Goal: Task Accomplishment & Management: Manage account settings

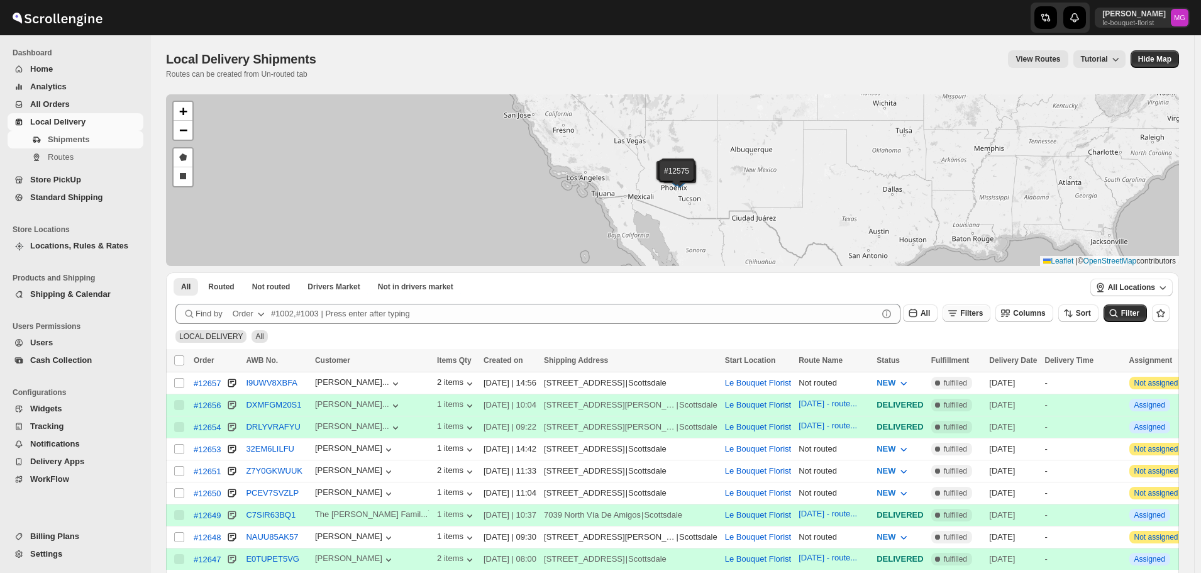
click at [983, 310] on span "Filters" at bounding box center [971, 313] width 23 height 9
click at [975, 364] on span "Add Filter" at bounding box center [983, 363] width 35 height 10
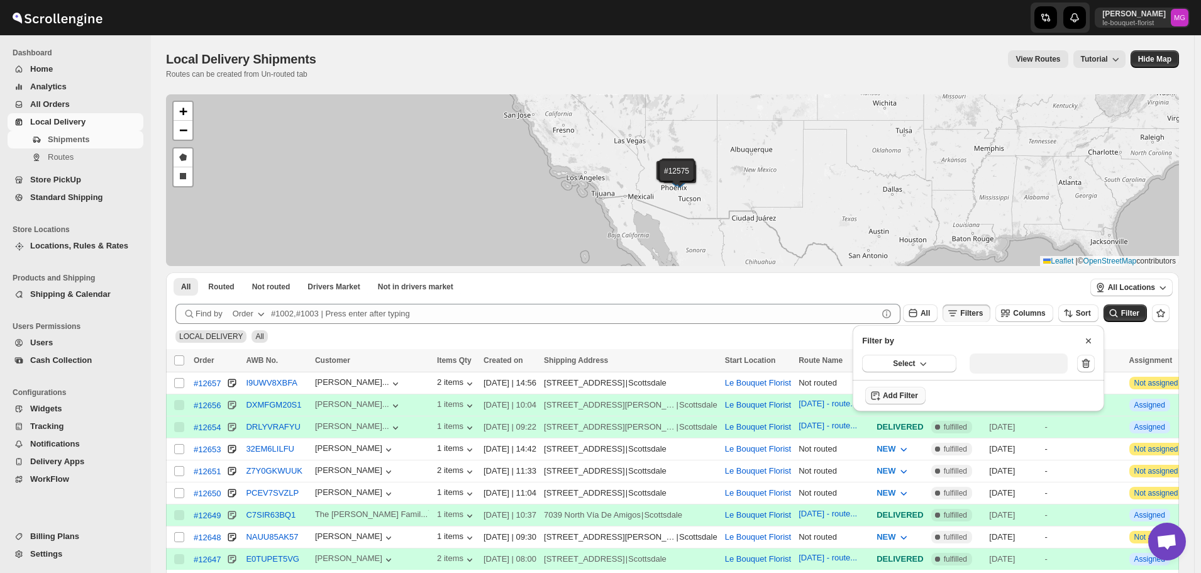
click at [945, 353] on div "Select" at bounding box center [978, 363] width 251 height 33
click at [934, 364] on button "Select" at bounding box center [909, 364] width 94 height 18
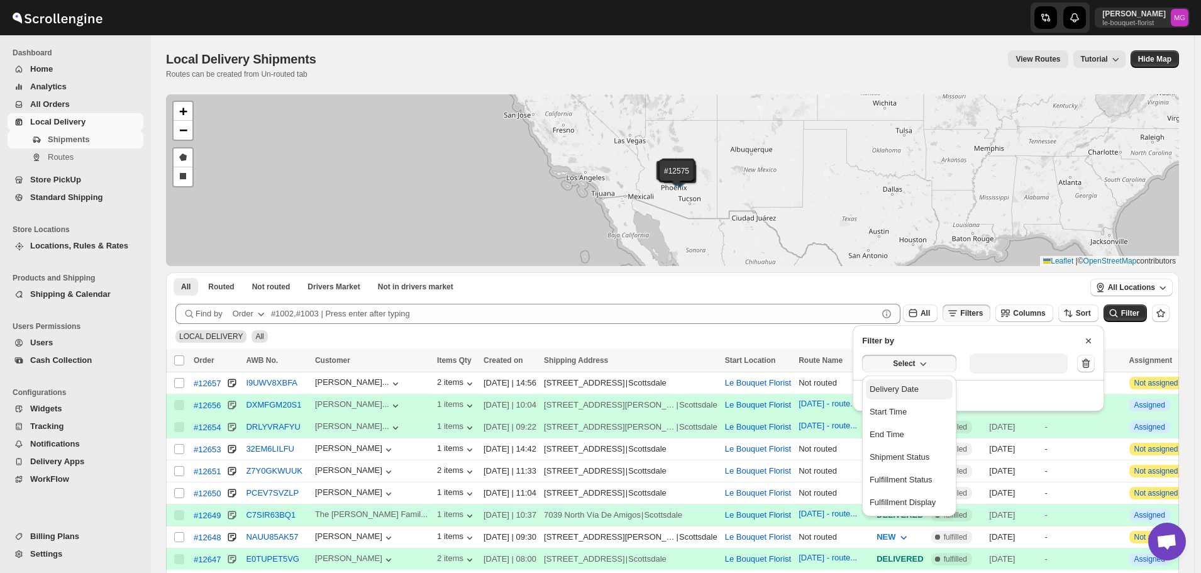
click at [934, 389] on button "Delivery Date" at bounding box center [909, 389] width 87 height 20
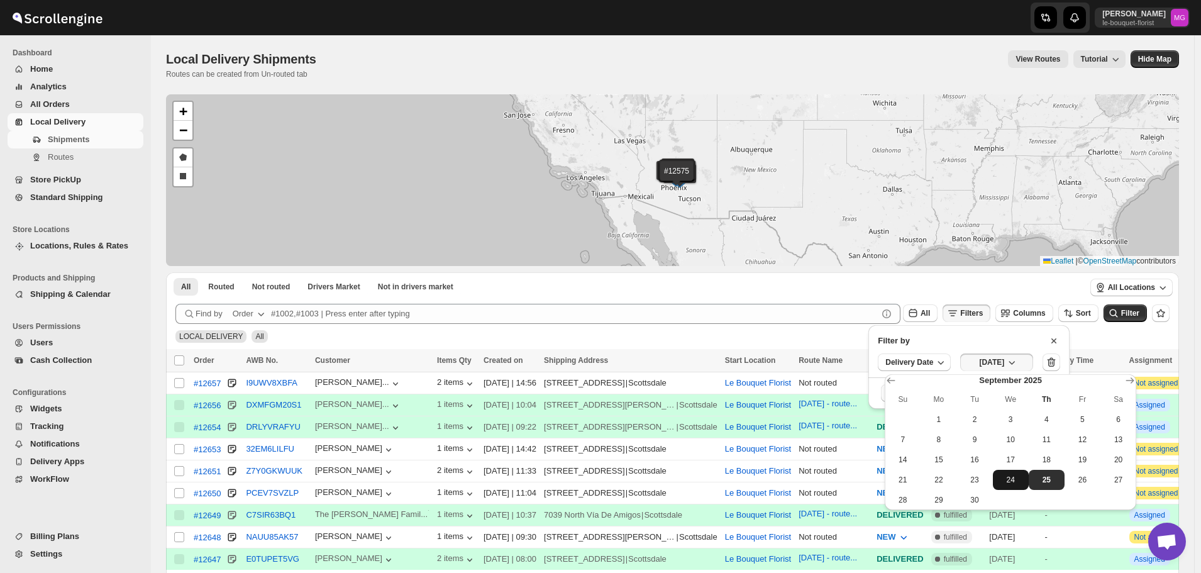
click at [1020, 478] on span "24" at bounding box center [1011, 480] width 26 height 10
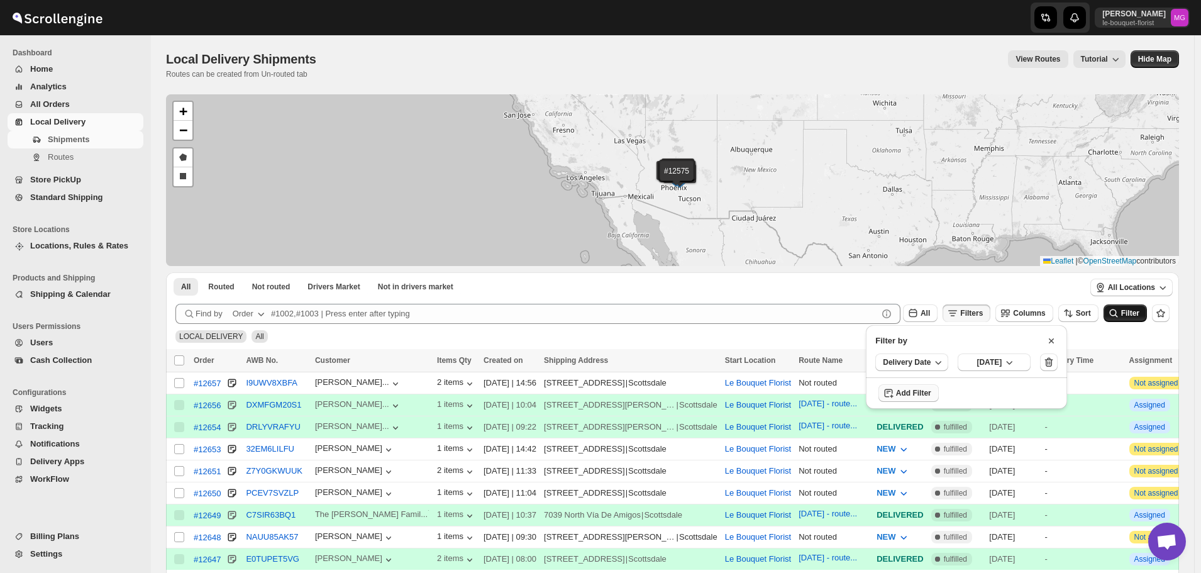
click at [1120, 314] on icon "submit" at bounding box center [1113, 313] width 13 height 13
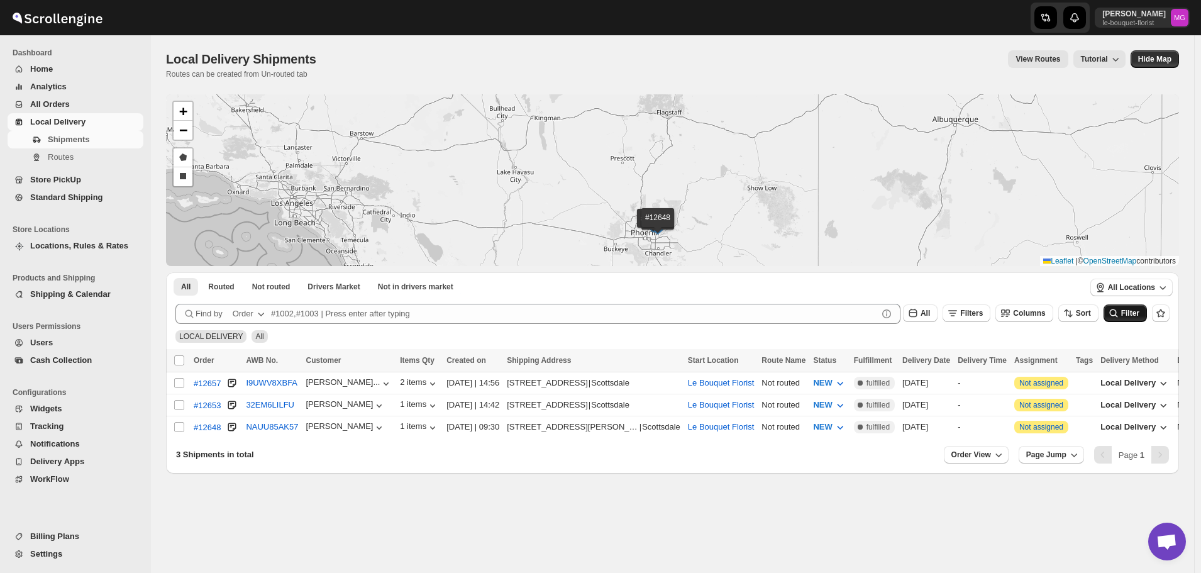
drag, startPoint x: 675, startPoint y: 248, endPoint x: 656, endPoint y: 210, distance: 42.2
click at [660, 211] on div "#12657 #12653 #12648 + − Draw a polygon Draw a rectangle Leaflet | © OpenStreet…" at bounding box center [672, 180] width 1013 height 172
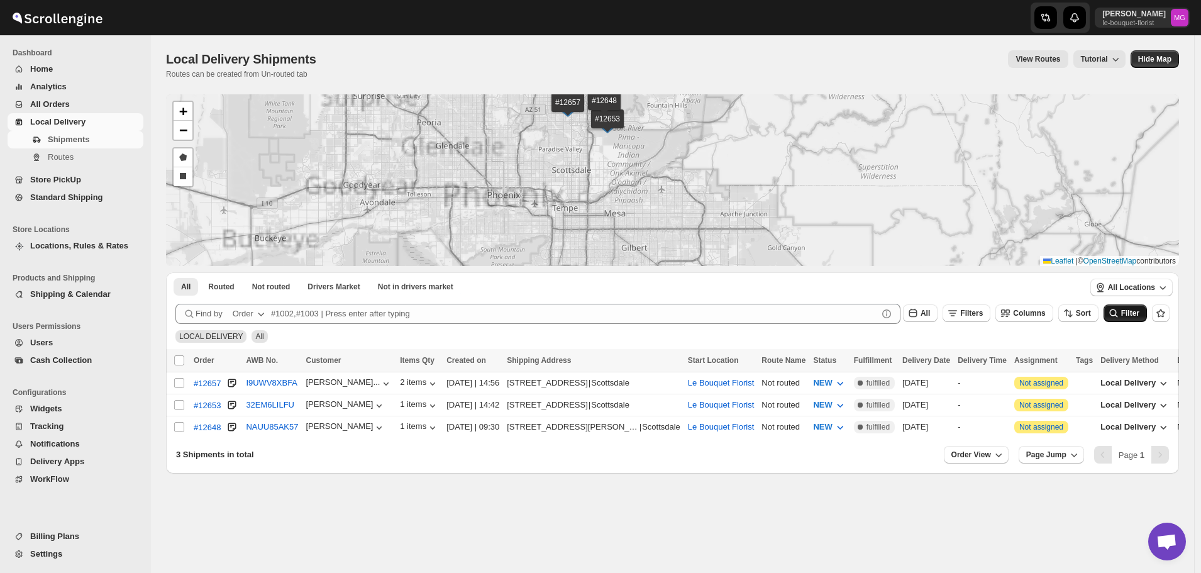
drag, startPoint x: 654, startPoint y: 189, endPoint x: 686, endPoint y: 287, distance: 102.6
click at [690, 290] on div "#12657 #12653 #12648 + − Draw a polygon Draw a rectangle Leaflet | © OpenStreet…" at bounding box center [672, 283] width 1013 height 379
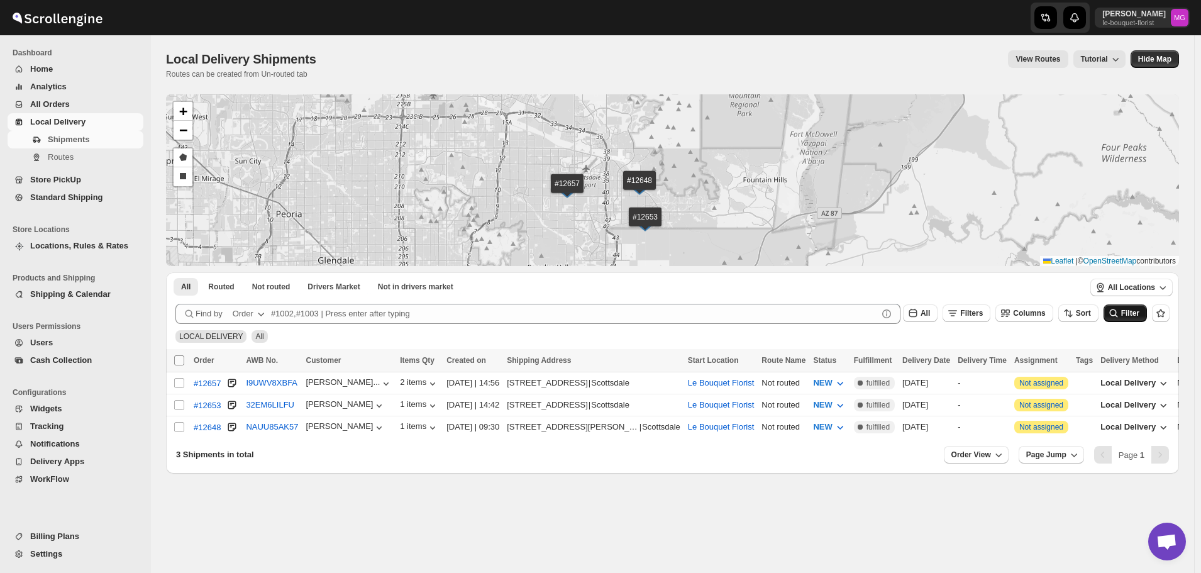
click at [179, 360] on input "Select all shipments" at bounding box center [179, 360] width 10 height 10
checkbox input "true"
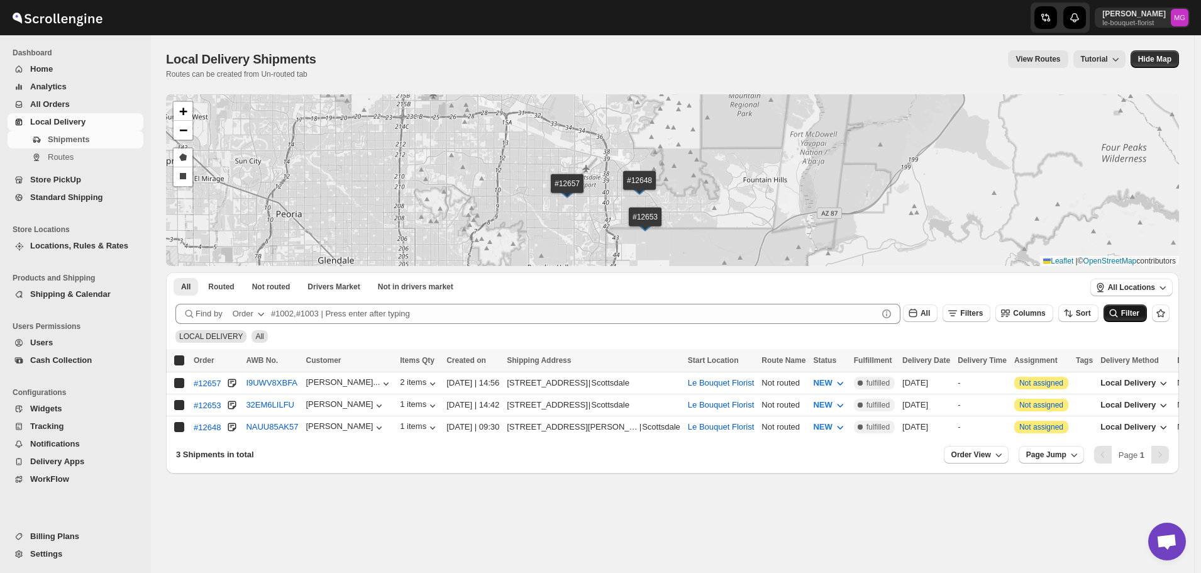
checkbox input "true"
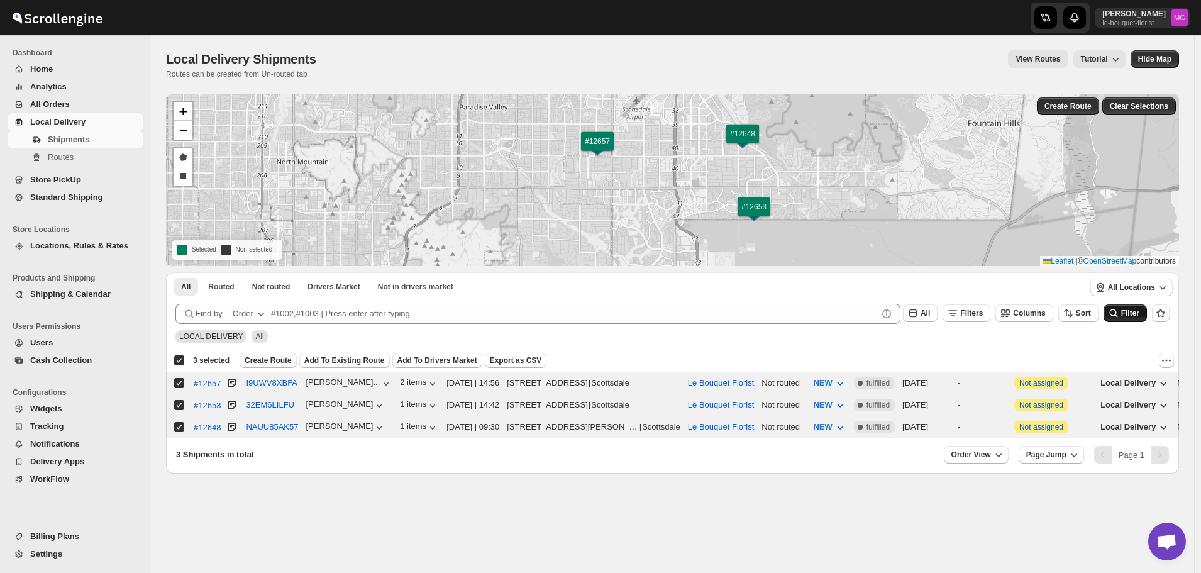
click at [267, 360] on span "Create Route" at bounding box center [268, 360] width 47 height 10
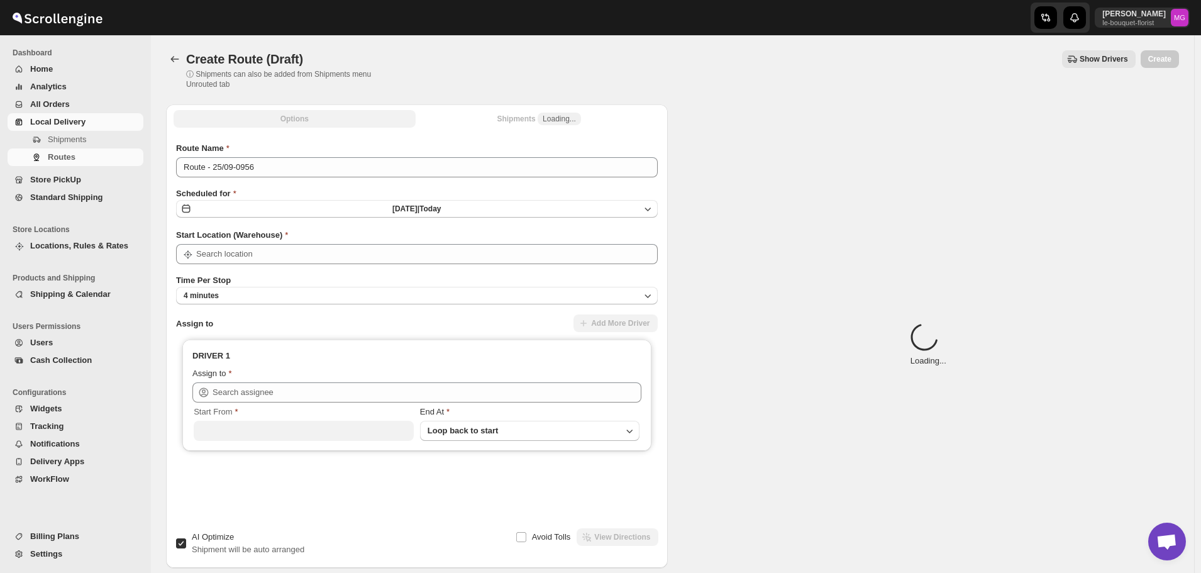
type input "Le Bouquet Florist"
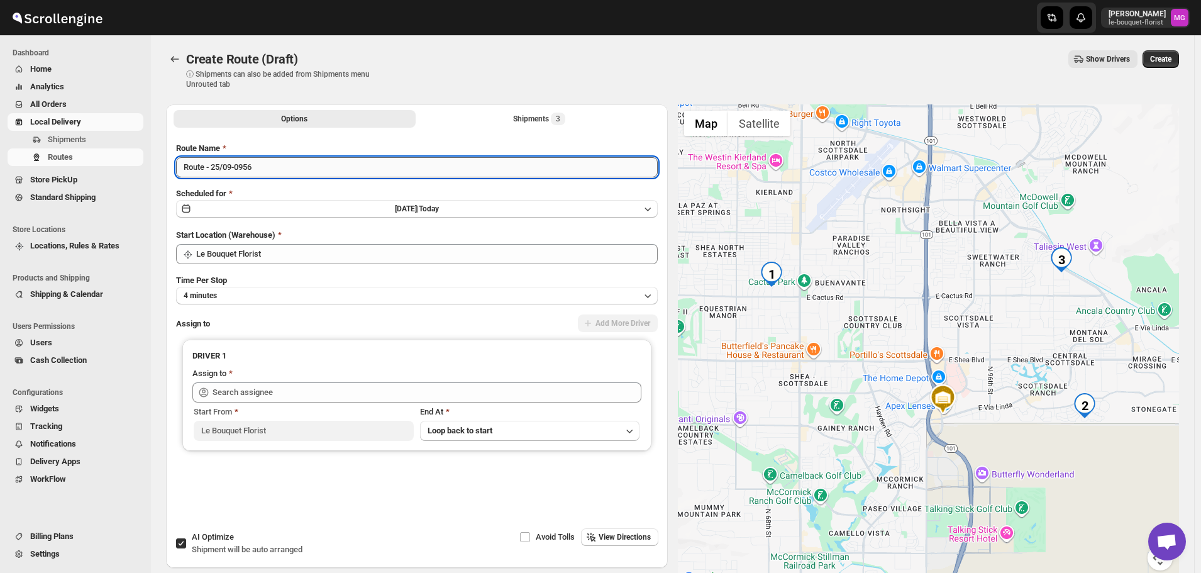
click at [299, 171] on input "Route - 25/09-0956" at bounding box center [417, 167] width 482 height 20
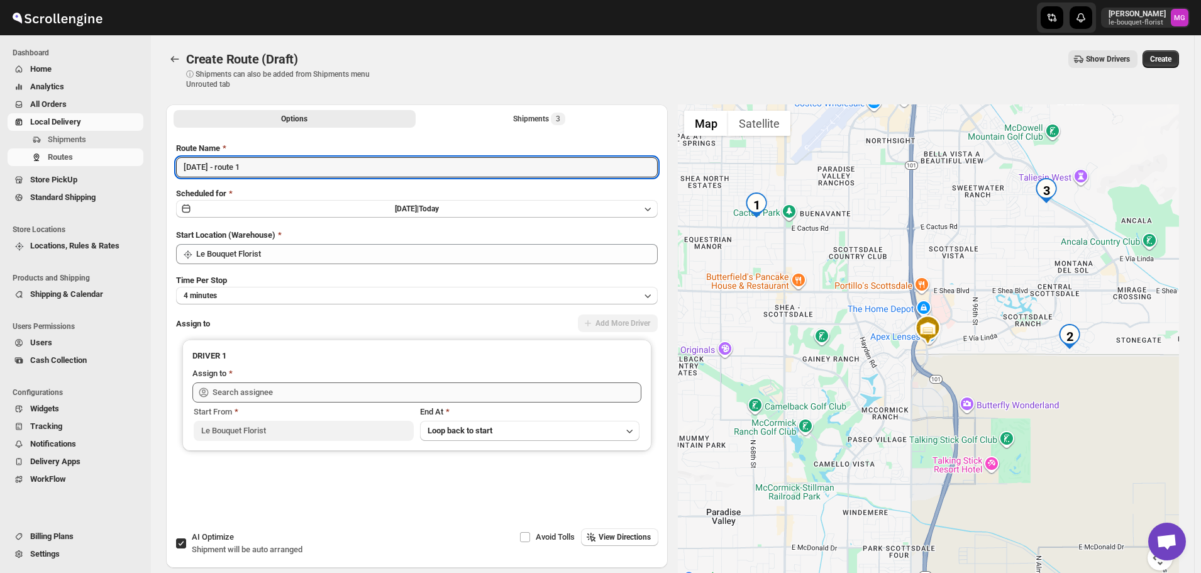
type input "[DATE] - route 1"
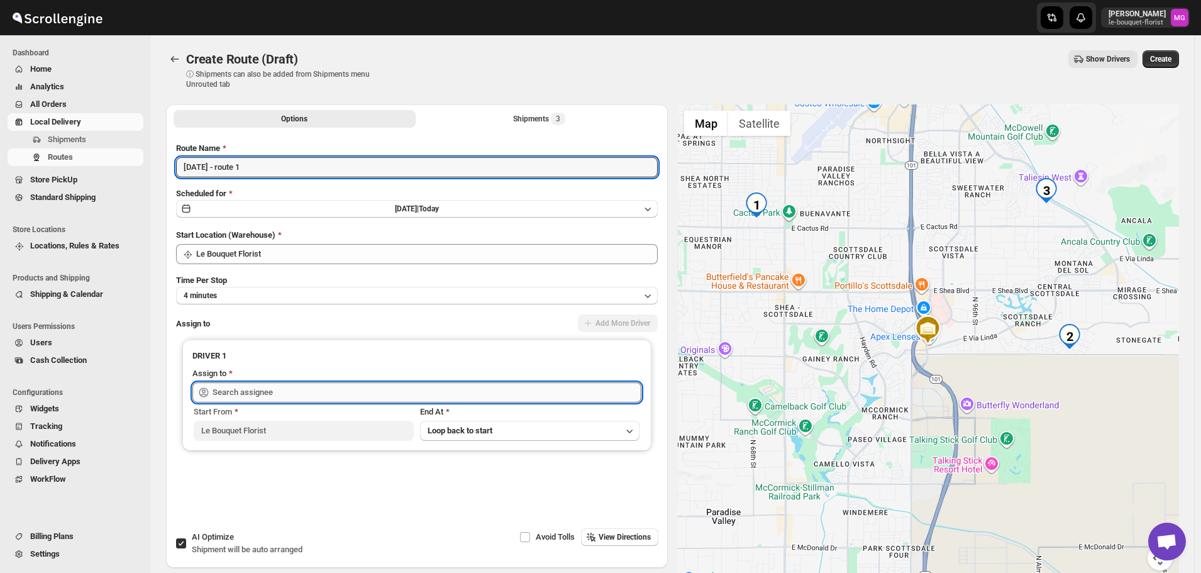
click at [278, 396] on input "text" at bounding box center [427, 392] width 429 height 20
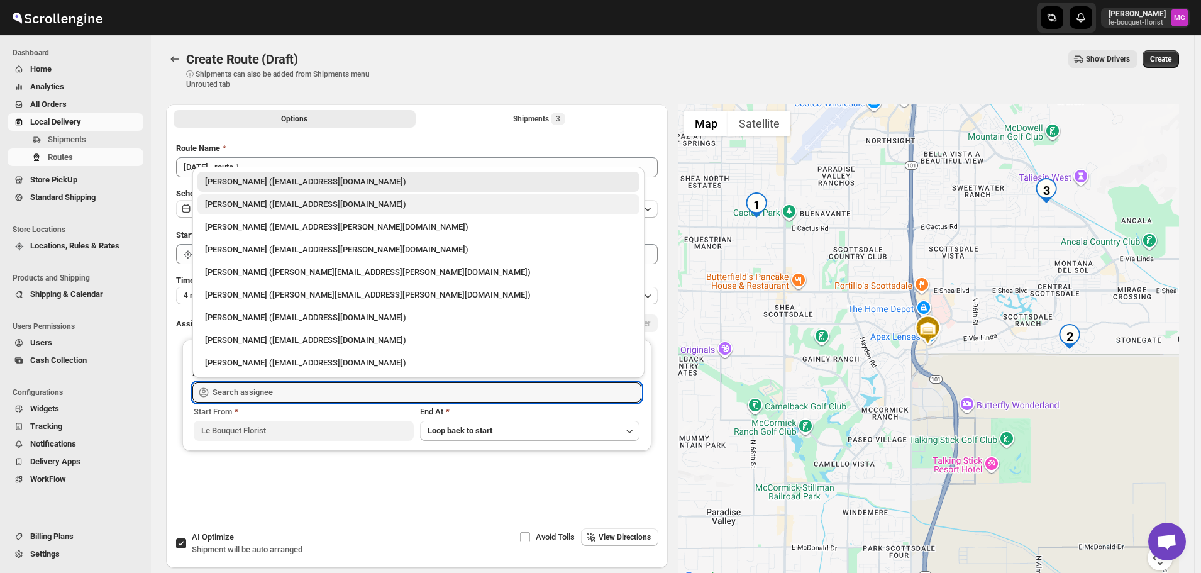
click at [236, 212] on div "Olivia Trott (oetrott@gmail.com)" at bounding box center [418, 204] width 442 height 20
type input "Olivia Trott (oetrott@gmail.com)"
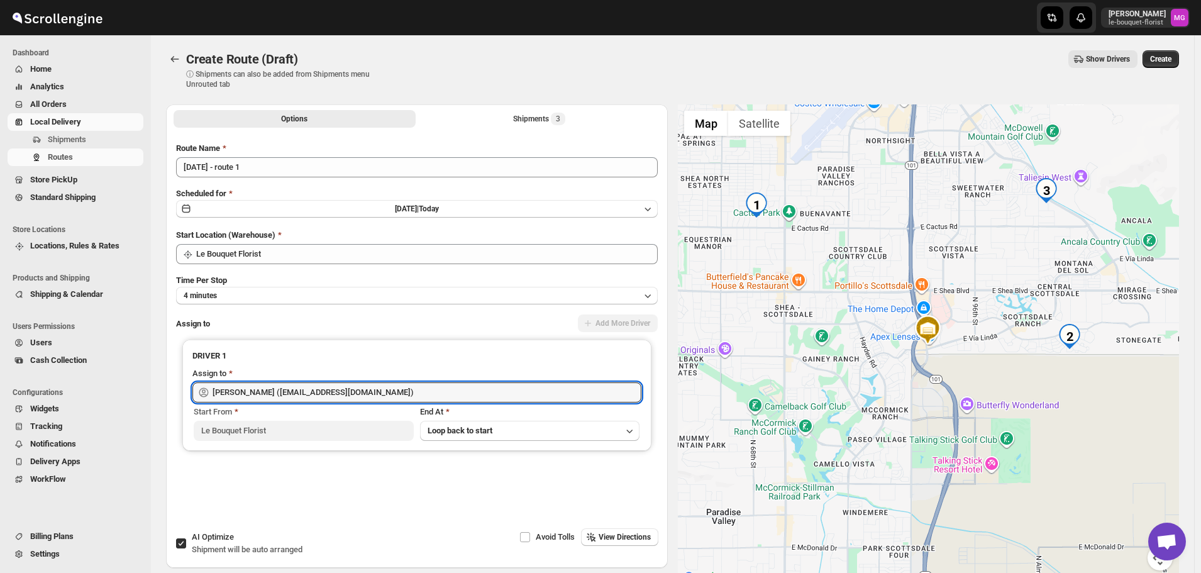
click at [209, 535] on span "AI Optimize" at bounding box center [213, 536] width 42 height 9
click at [186, 538] on input "AI Optimize Shipment will be auto arranged" at bounding box center [181, 543] width 10 height 10
checkbox input "false"
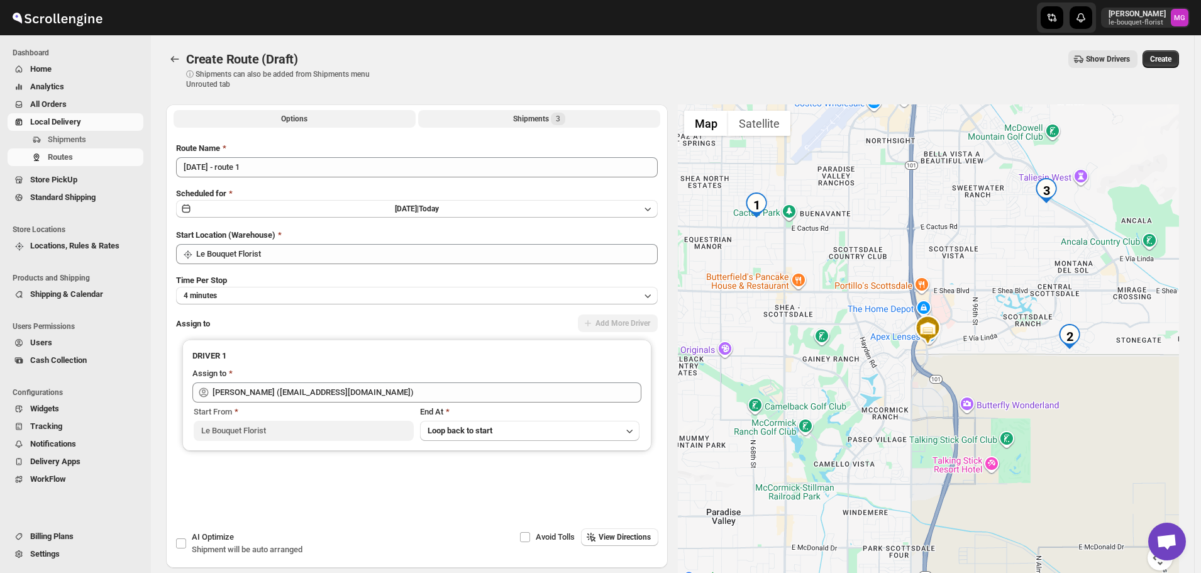
click at [516, 126] on button "Shipments 3" at bounding box center [539, 119] width 242 height 18
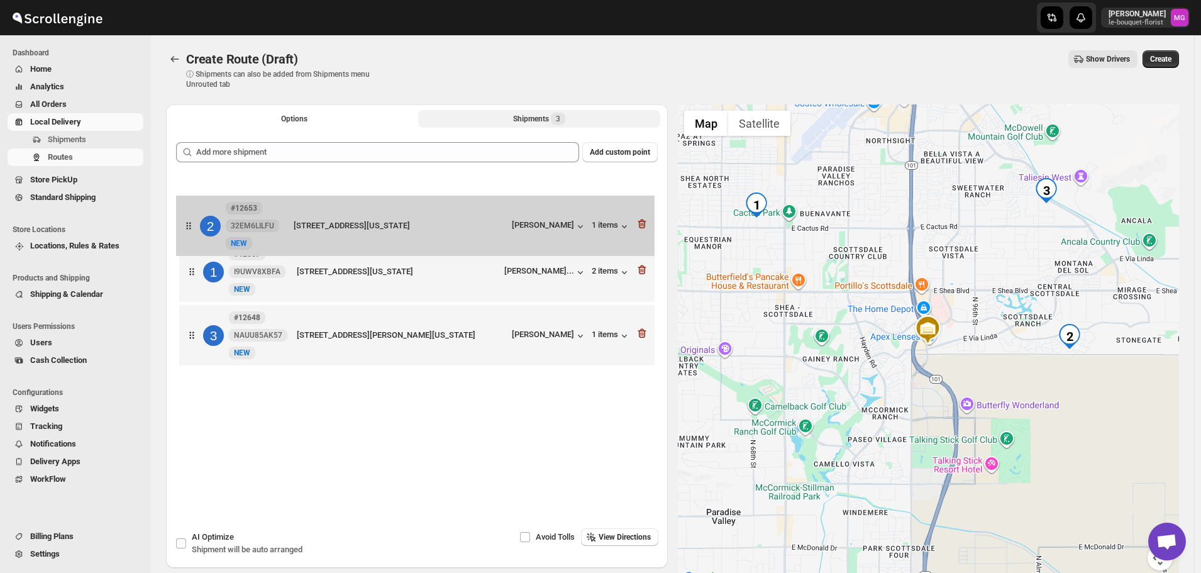
drag, startPoint x: 430, startPoint y: 283, endPoint x: 429, endPoint y: 214, distance: 68.5
click at [429, 214] on div "1 #12657 I9UWV8XBFA New NEW 6817 E Bloomfield Road, Scottsdale, Arizona, 85254,…" at bounding box center [417, 273] width 482 height 197
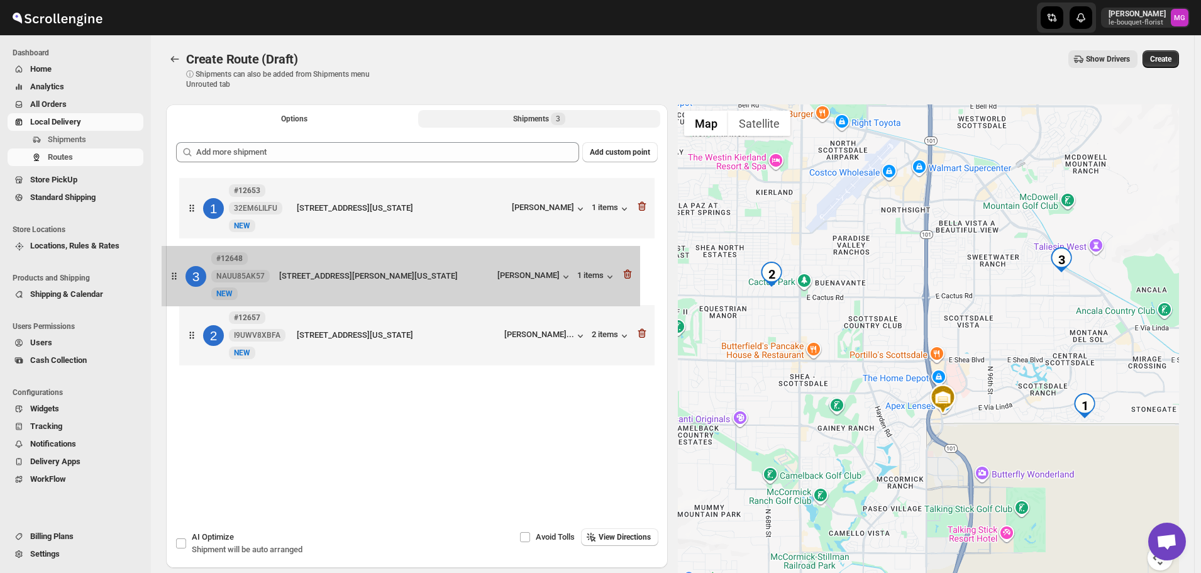
drag, startPoint x: 438, startPoint y: 341, endPoint x: 421, endPoint y: 279, distance: 64.5
click at [421, 279] on div "1 #12653 32EM6LILFU New NEW 9175 North 106th Place, Scottsdale, Arizona, 85258,…" at bounding box center [417, 273] width 482 height 197
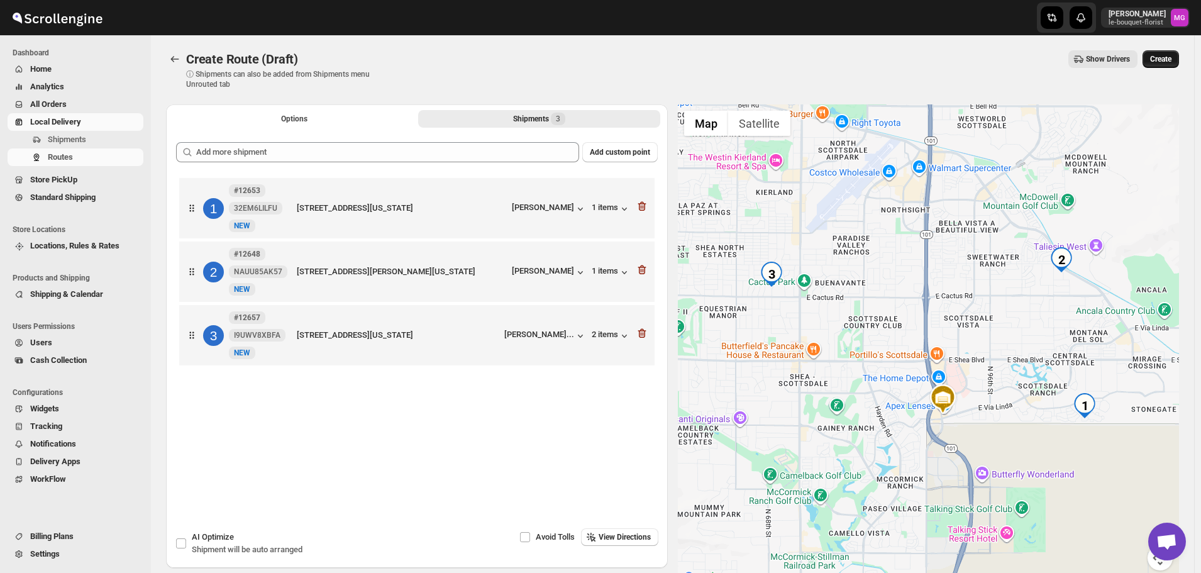
click at [1171, 55] on span "Create" at bounding box center [1160, 59] width 21 height 10
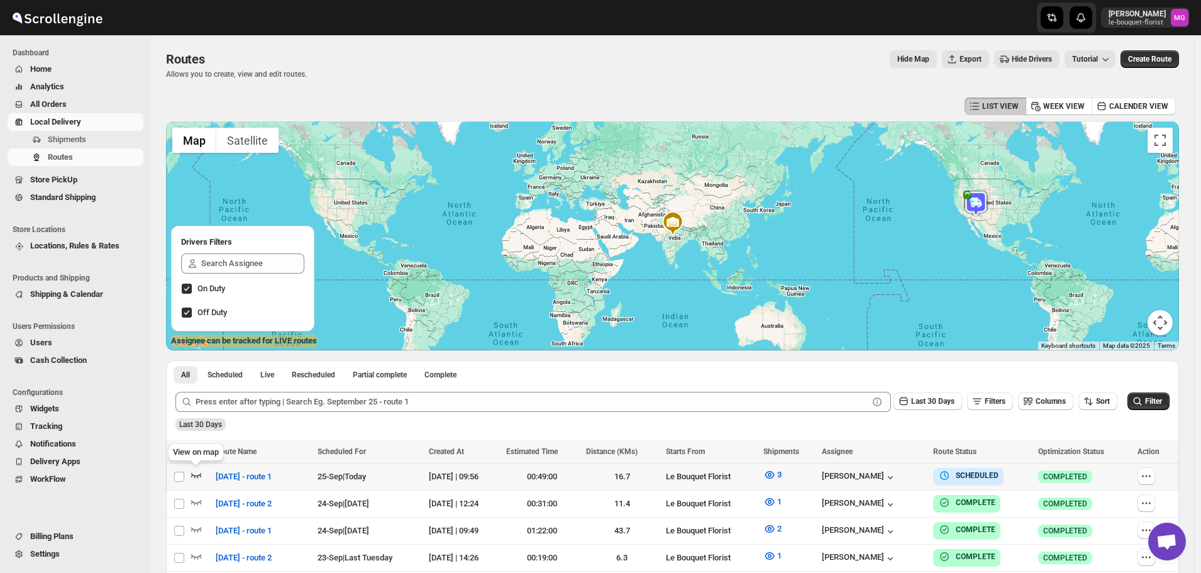
click at [197, 468] on div "View on map" at bounding box center [195, 455] width 61 height 28
click at [199, 470] on icon "button" at bounding box center [196, 474] width 13 height 13
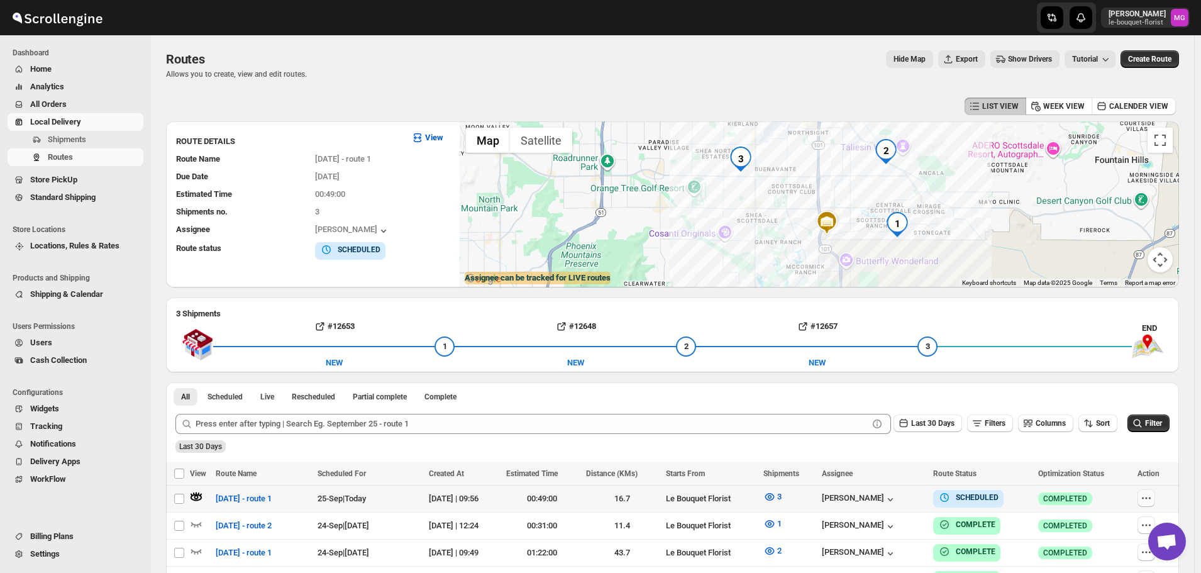
click at [1154, 491] on button "button" at bounding box center [1146, 498] width 18 height 18
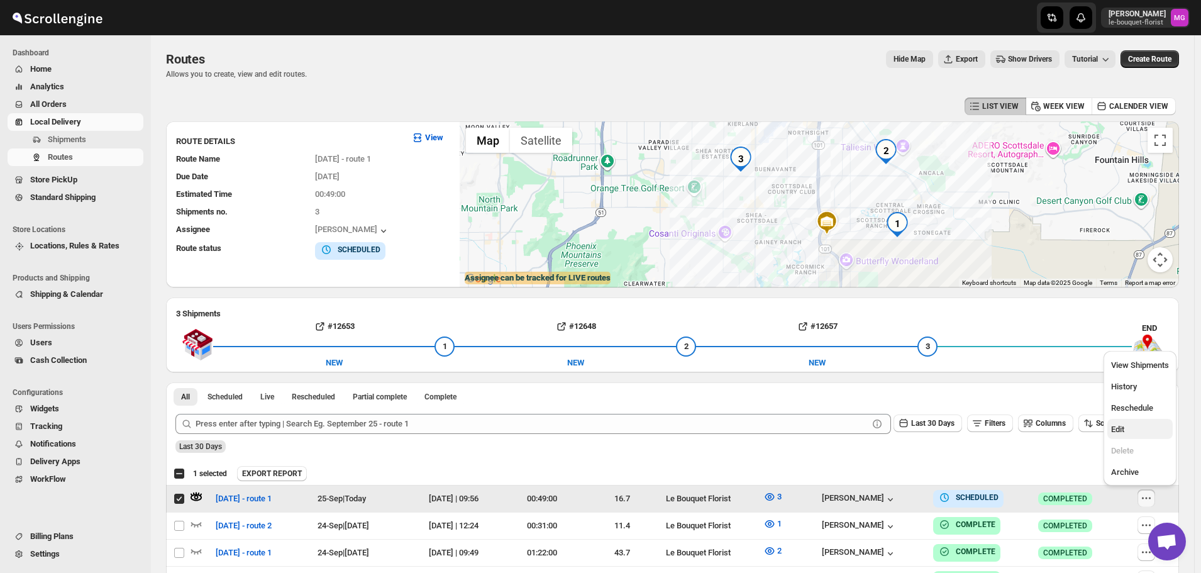
click at [1127, 428] on span "Edit" at bounding box center [1140, 429] width 58 height 13
checkbox input "false"
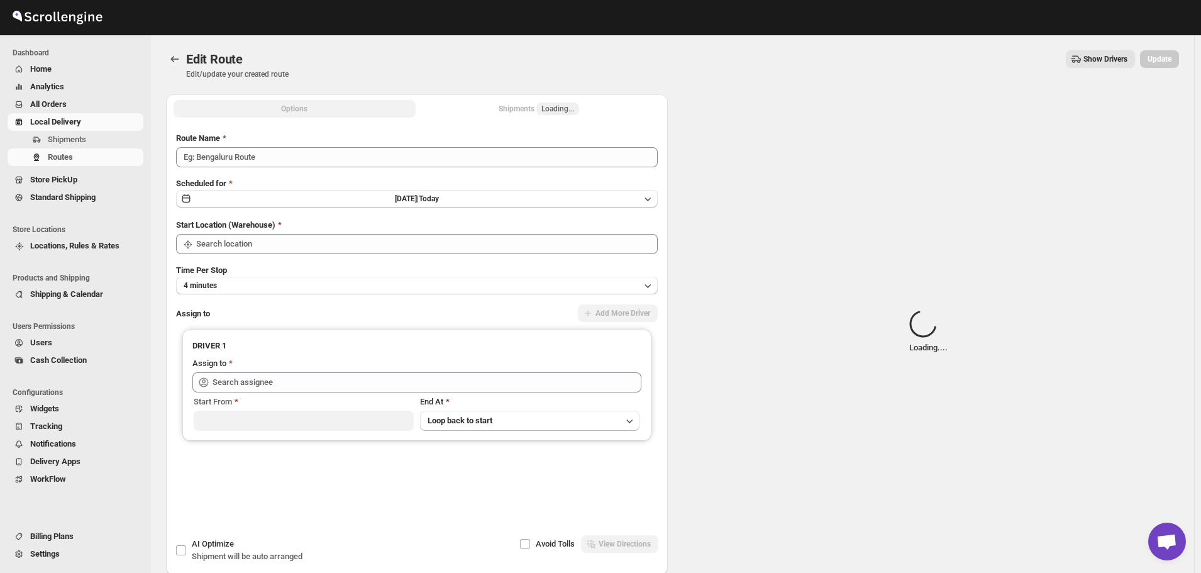
type input "[DATE] - route 1"
type input "Le Bouquet Florist"
type input "Olivia Trott (oetrott@gmail.com)"
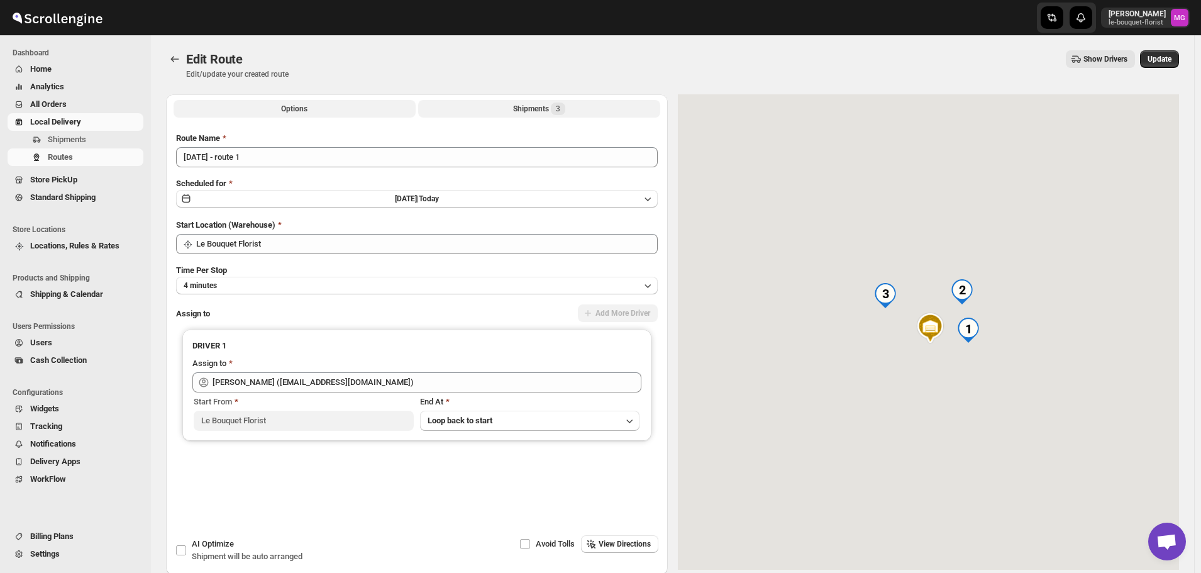
click at [517, 111] on div "Shipments 3" at bounding box center [539, 108] width 52 height 13
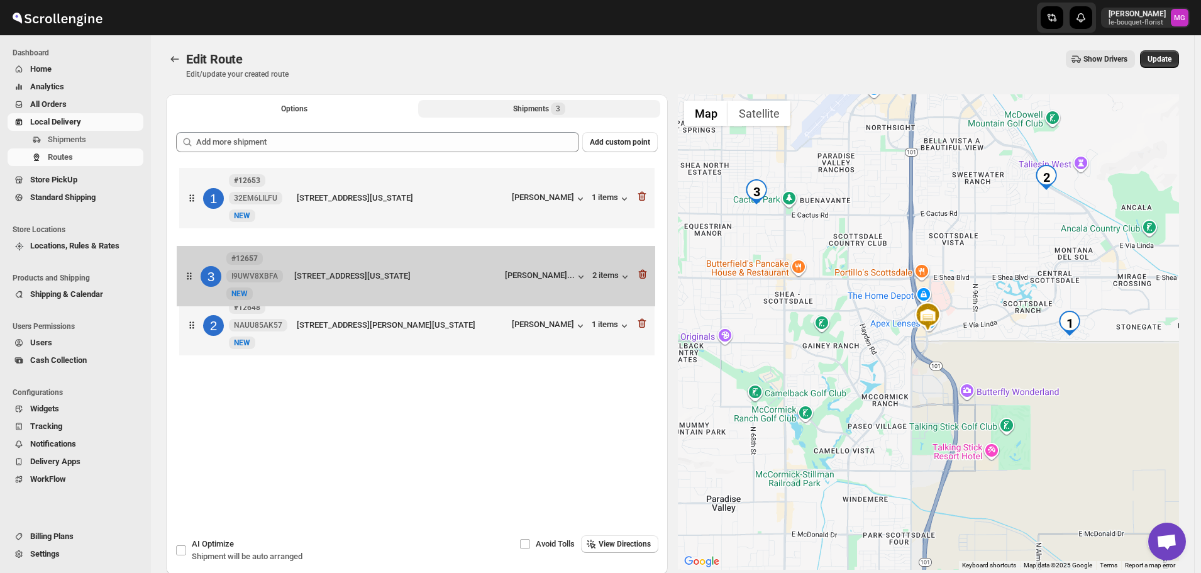
drag, startPoint x: 351, startPoint y: 323, endPoint x: 350, endPoint y: 270, distance: 52.8
click at [350, 270] on div "1 #12653 32EM6LILFU New NEW 9175 North 106th Place, Scottsdale, Arizona, 85258,…" at bounding box center [417, 263] width 482 height 197
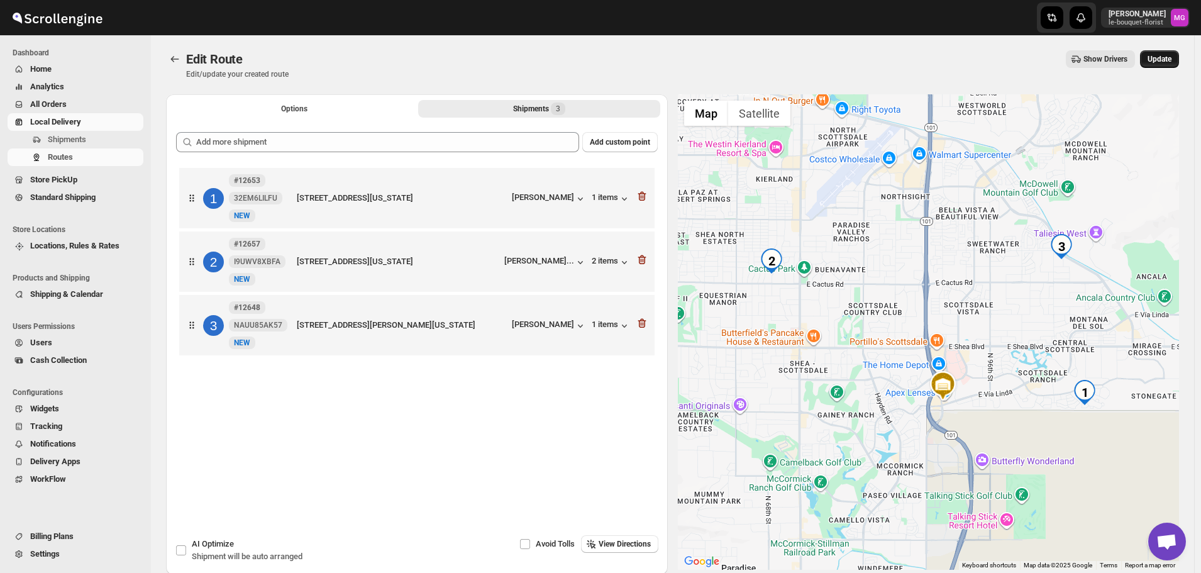
click at [1161, 55] on span "Update" at bounding box center [1159, 59] width 24 height 10
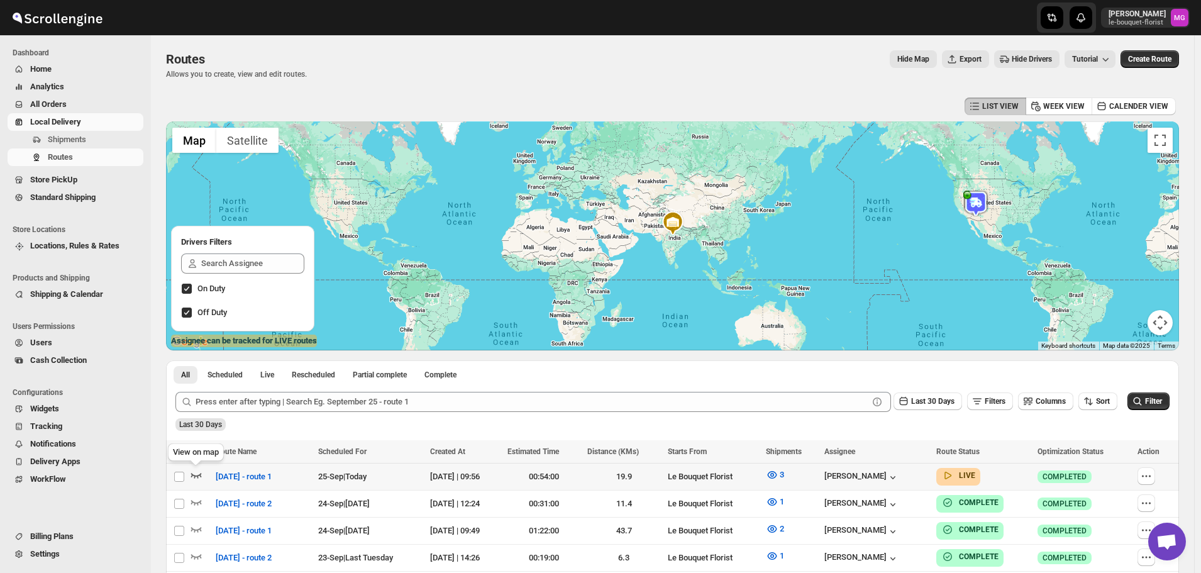
click at [197, 476] on icon "button" at bounding box center [196, 475] width 11 height 5
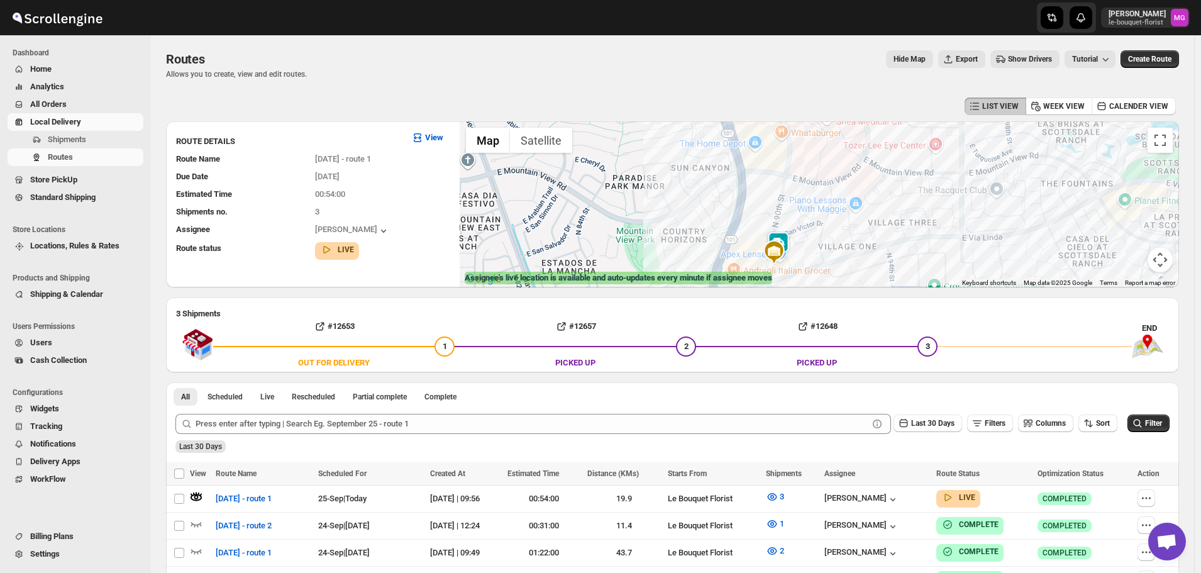
click at [790, 236] on img at bounding box center [778, 243] width 25 height 25
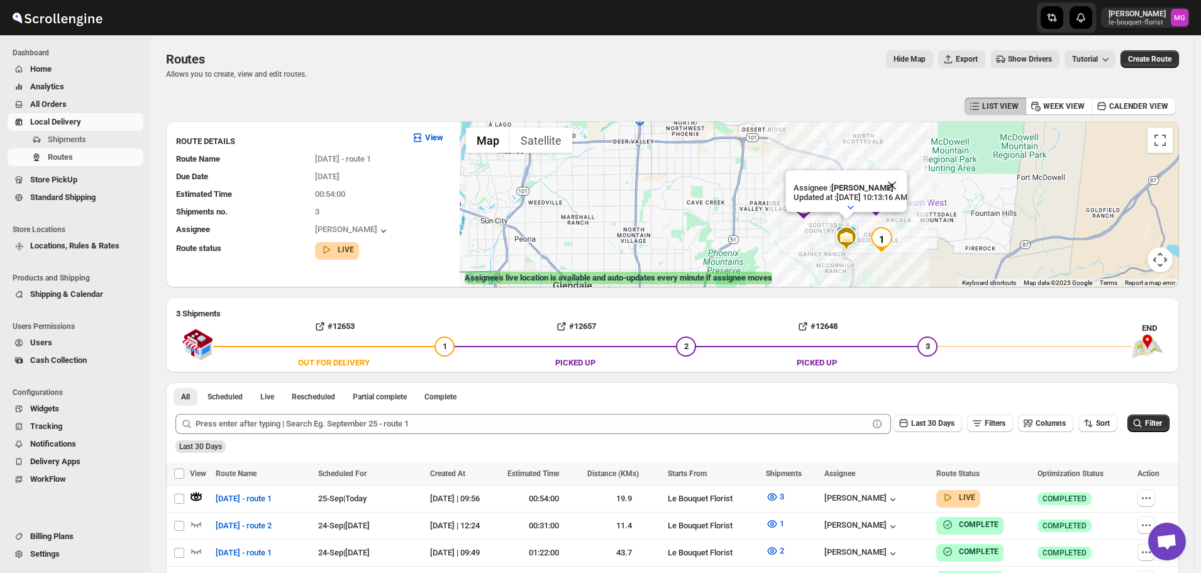
drag, startPoint x: 976, startPoint y: 239, endPoint x: 1002, endPoint y: 250, distance: 27.9
click at [1001, 251] on div "Assignee : Olivia Trott Updated at : 9/25/2025, 10:13:16 AM Duty mode Enabled B…" at bounding box center [819, 204] width 719 height 166
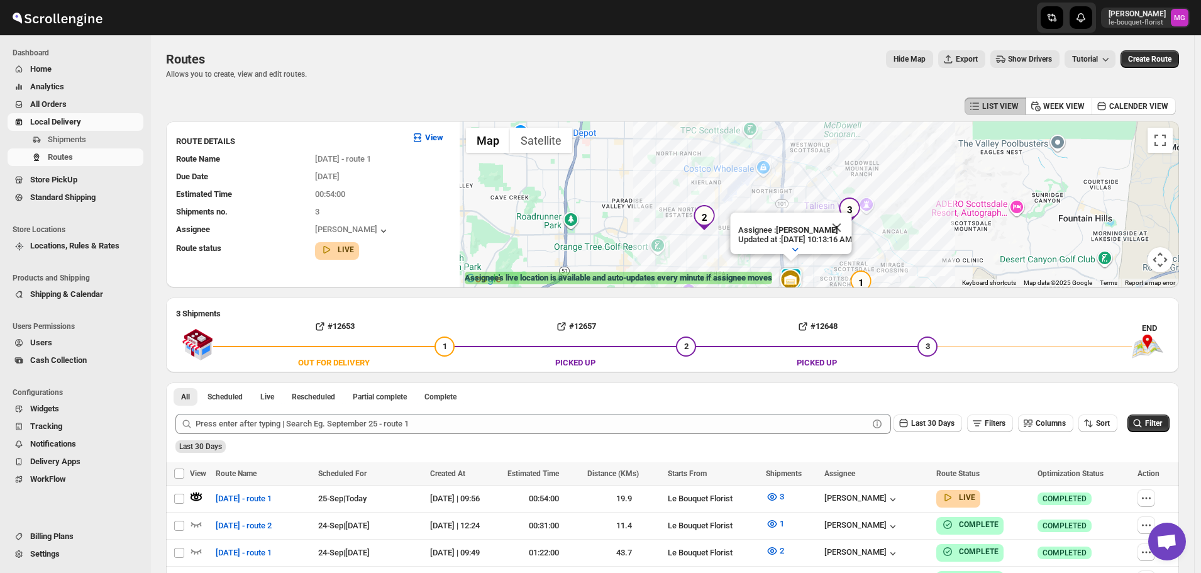
drag, startPoint x: 944, startPoint y: 236, endPoint x: 952, endPoint y: 214, distance: 23.7
click at [952, 214] on div "Assignee : Olivia Trott Updated at : 9/25/2025, 10:13:16 AM Duty mode Enabled B…" at bounding box center [819, 204] width 719 height 166
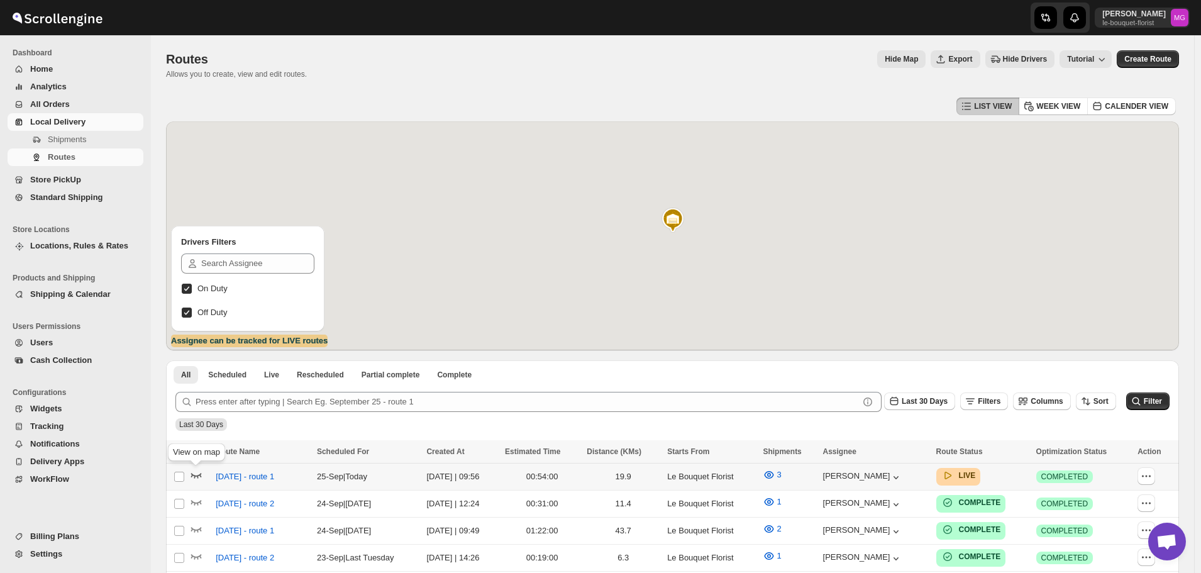
click at [198, 476] on icon "button" at bounding box center [196, 475] width 11 height 5
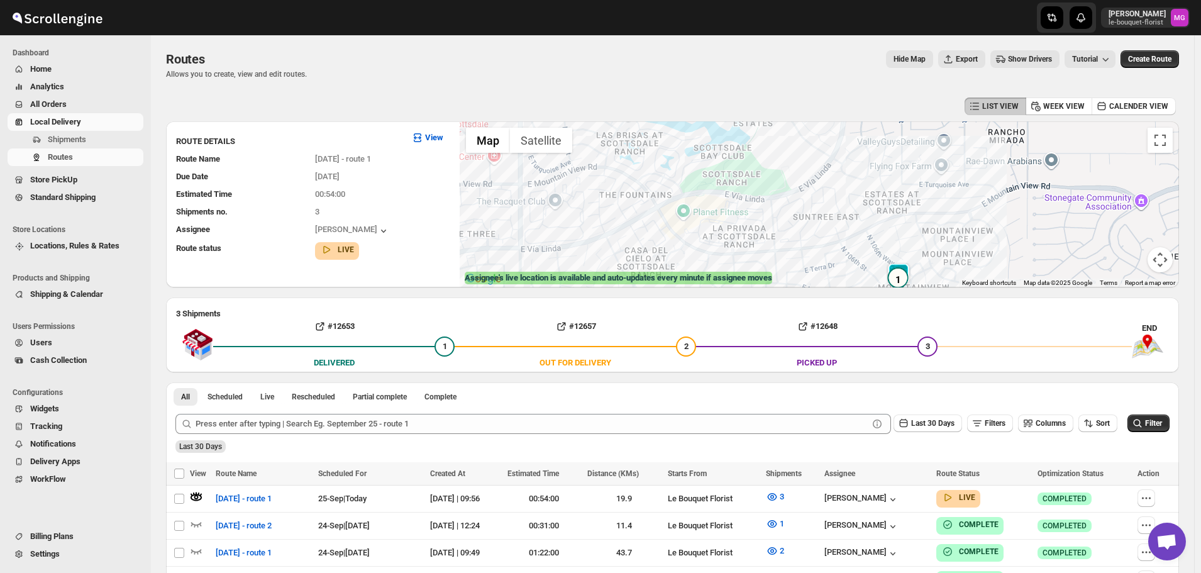
click at [910, 267] on img at bounding box center [898, 275] width 25 height 25
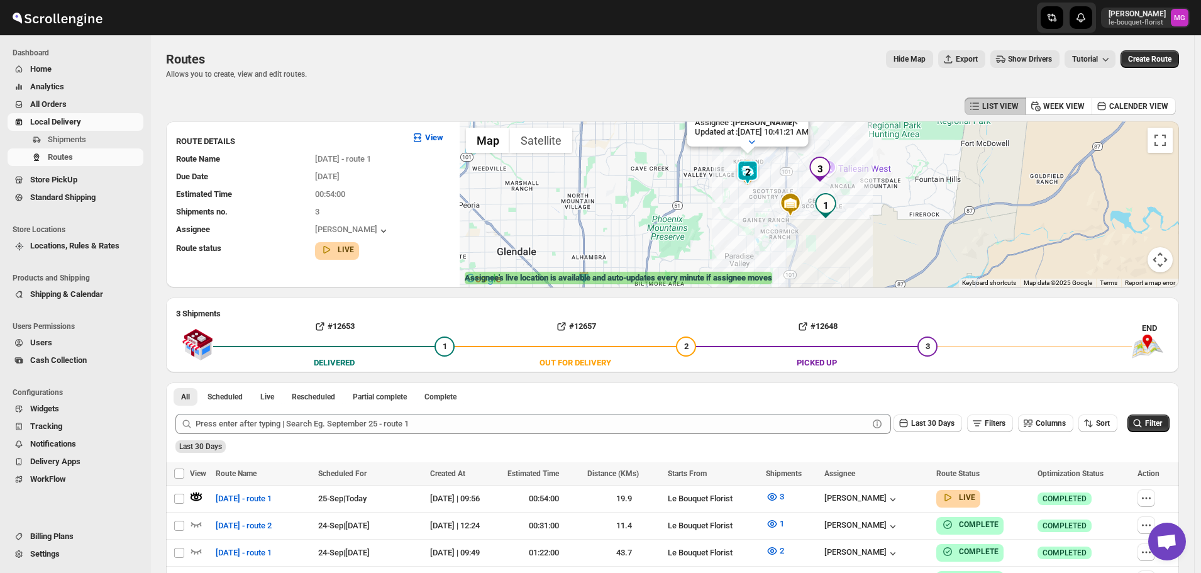
drag, startPoint x: 892, startPoint y: 231, endPoint x: 988, endPoint y: 163, distance: 116.9
click at [988, 163] on div "Assignee : Olivia Trott Updated at : 9/25/2025, 10:41:21 AM Duty mode Enabled B…" at bounding box center [819, 204] width 719 height 166
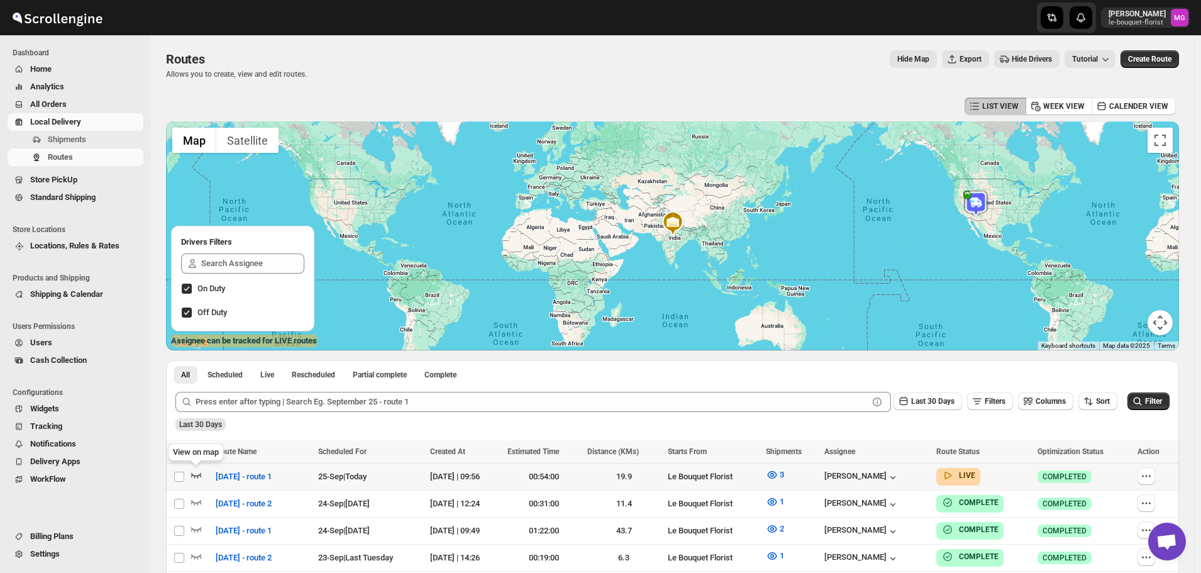
click at [193, 475] on icon "button" at bounding box center [196, 475] width 11 height 5
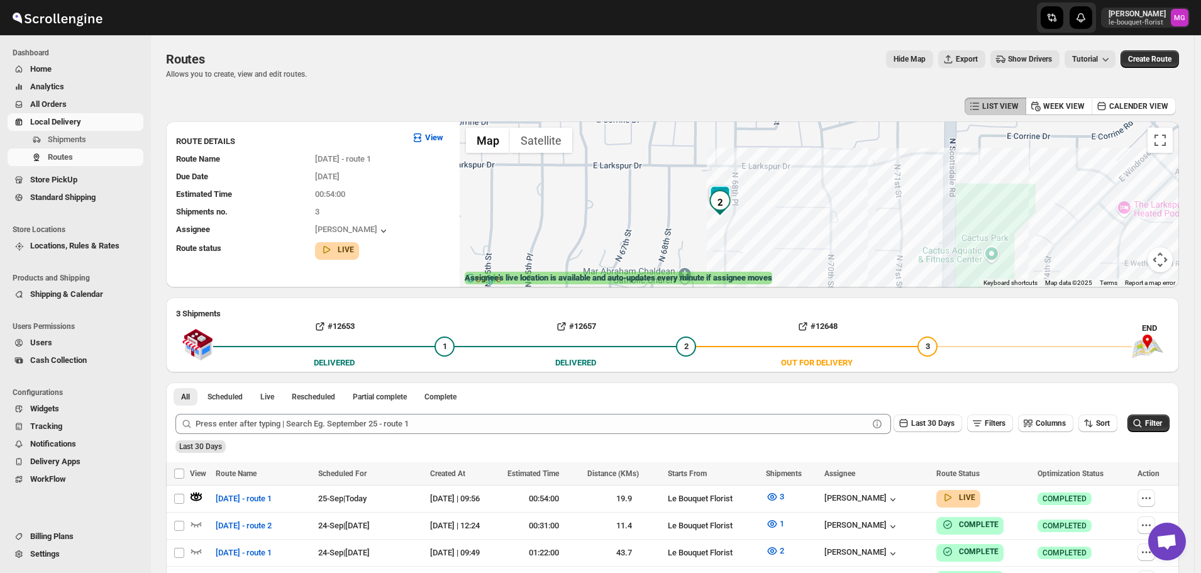
click at [731, 189] on img at bounding box center [719, 197] width 25 height 25
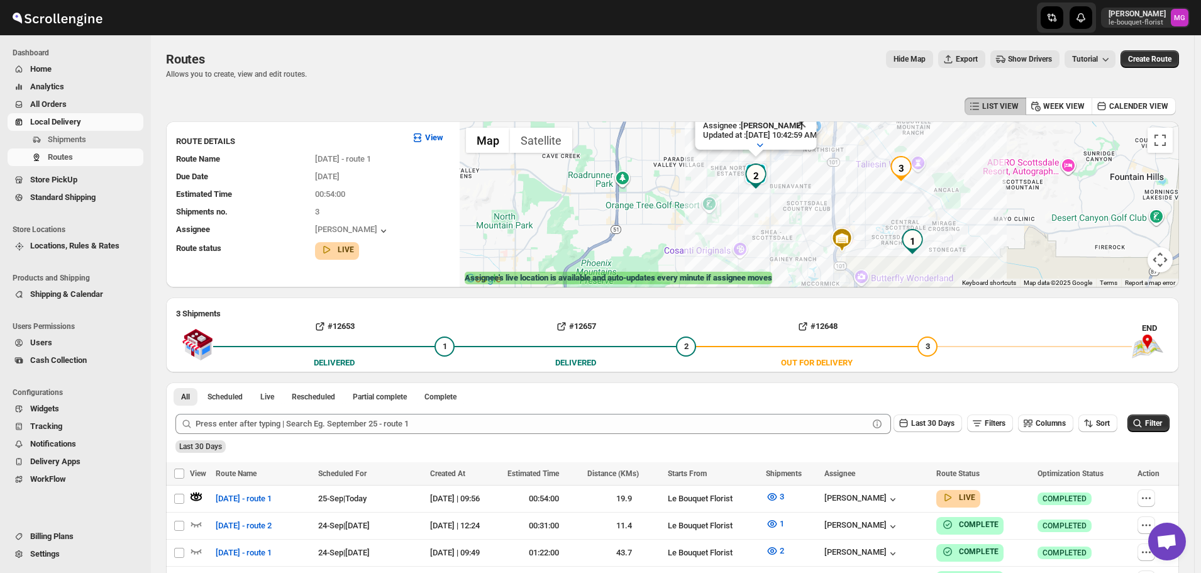
drag, startPoint x: 894, startPoint y: 225, endPoint x: 866, endPoint y: 192, distance: 43.7
click at [866, 192] on div "Assignee : [PERSON_NAME] Updated at : [DATE] 10:42:59 AM Duty mode Enabled Batt…" at bounding box center [819, 204] width 719 height 166
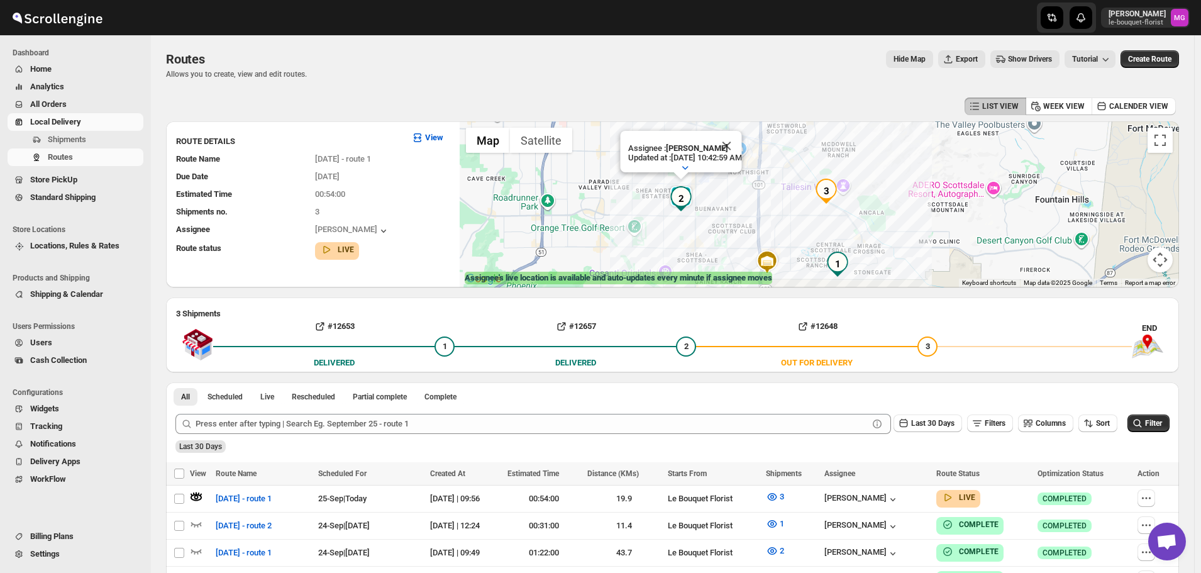
drag, startPoint x: 1052, startPoint y: 199, endPoint x: 970, endPoint y: 219, distance: 84.8
click at [972, 223] on div "Assignee : [PERSON_NAME] Updated at : [DATE] 10:42:59 AM Duty mode Enabled Batt…" at bounding box center [819, 204] width 719 height 166
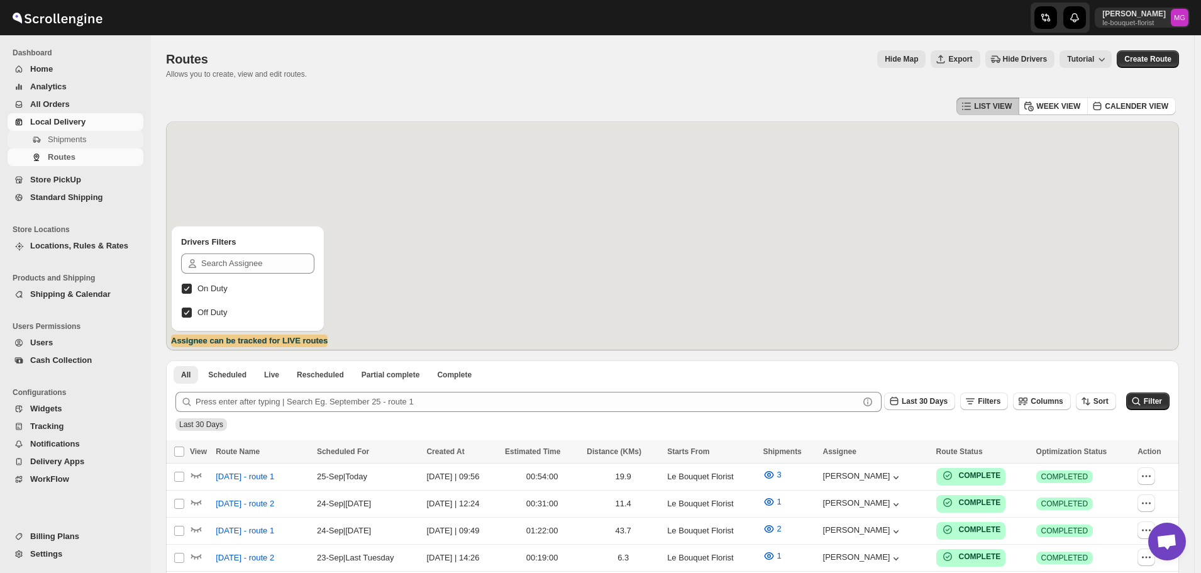
click at [92, 138] on span "Shipments" at bounding box center [94, 139] width 93 height 13
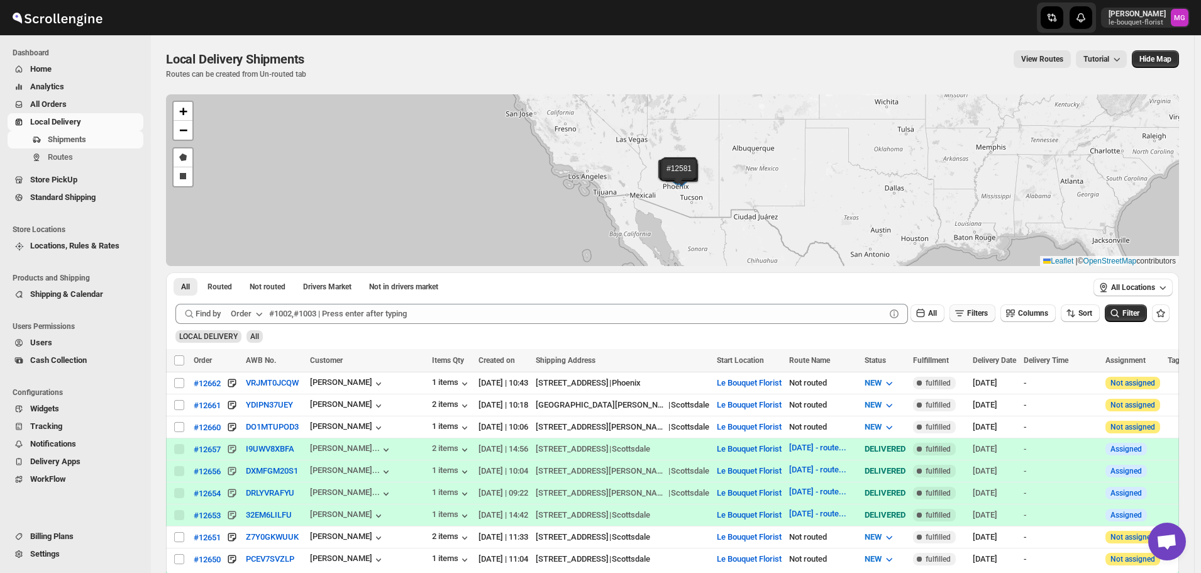
click at [988, 316] on span "Filters" at bounding box center [977, 313] width 21 height 9
click at [968, 361] on span "Add Filter" at bounding box center [982, 363] width 33 height 10
click at [937, 367] on button "Select" at bounding box center [909, 364] width 94 height 18
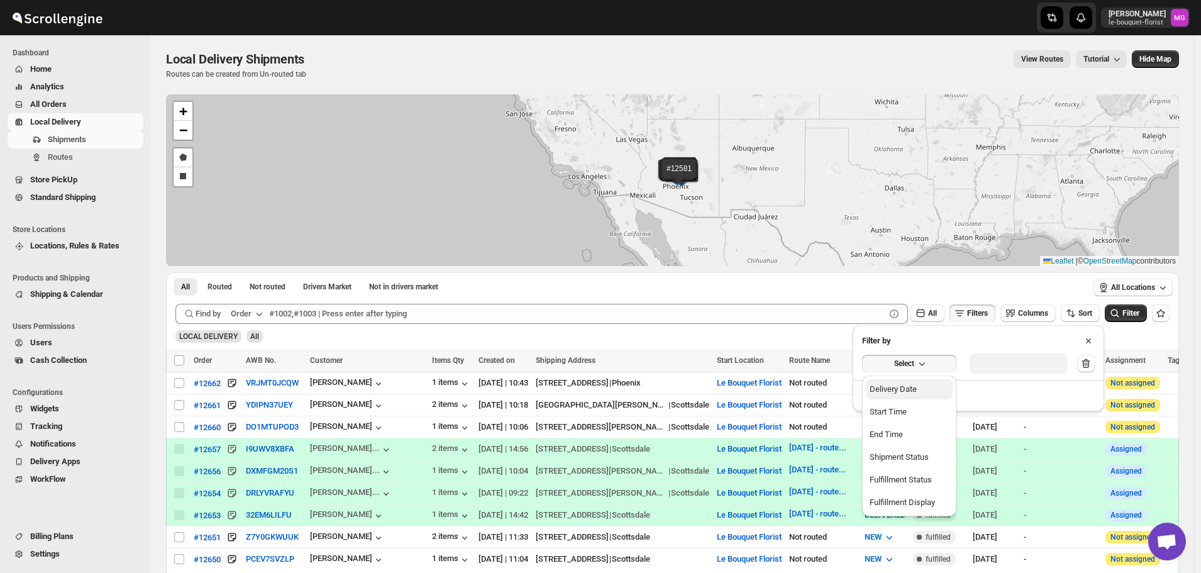
click at [911, 384] on div "Delivery Date" at bounding box center [893, 389] width 47 height 13
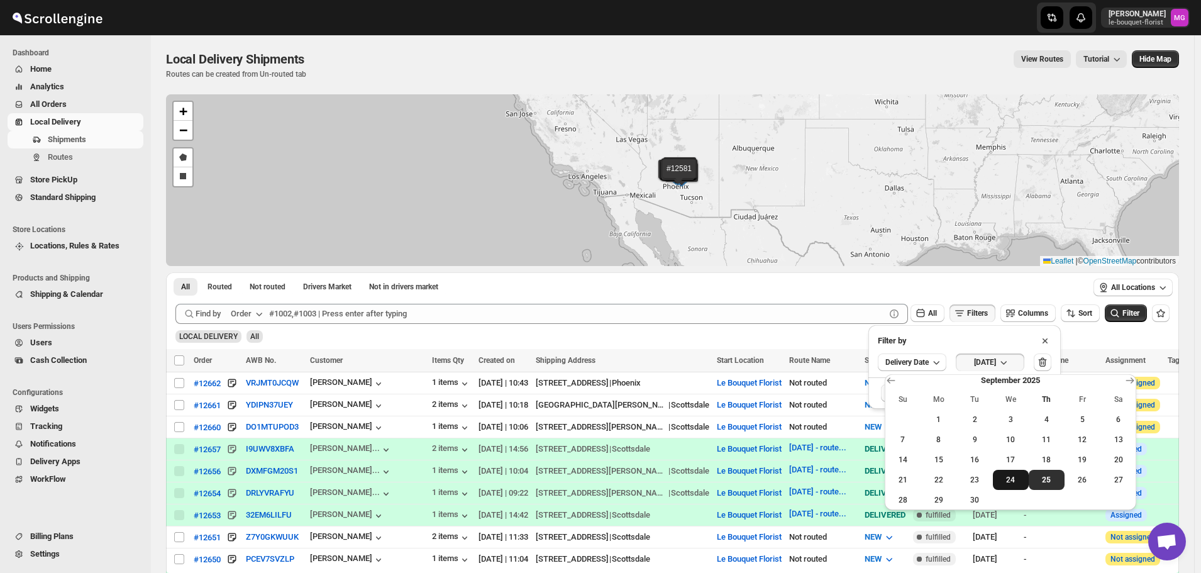
click at [999, 486] on button "24" at bounding box center [1011, 480] width 36 height 20
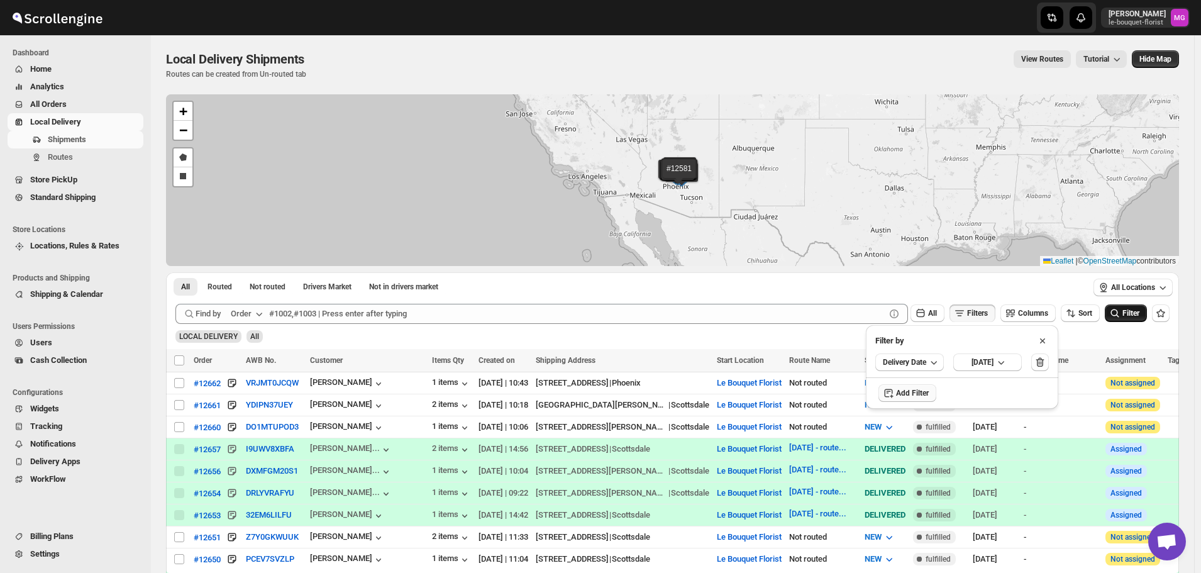
click at [1121, 319] on icon "submit" at bounding box center [1114, 313] width 13 height 13
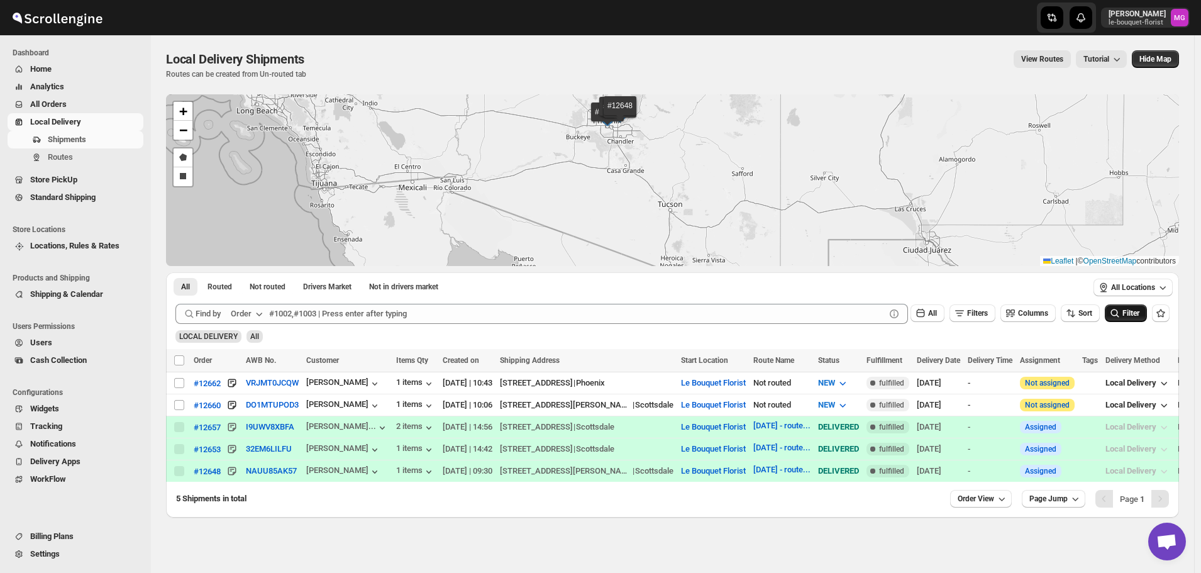
drag, startPoint x: 607, startPoint y: 160, endPoint x: 614, endPoint y: 185, distance: 26.1
click at [614, 185] on div "#12662 #12660 #12657 #12653 #12648 + − Draw a polygon Draw a rectangle Leaflet …" at bounding box center [672, 180] width 1013 height 172
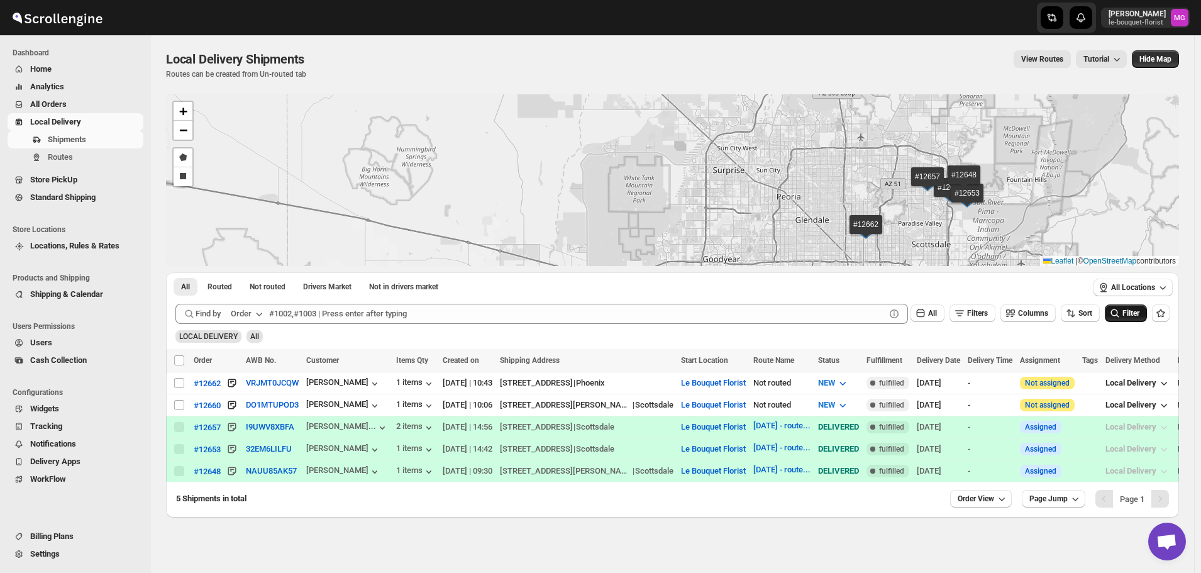
drag, startPoint x: 749, startPoint y: 207, endPoint x: 663, endPoint y: 162, distance: 97.6
click at [663, 162] on div "#12662 #12660 #12657 #12653 #12648 + − Draw a polygon Draw a rectangle Leaflet …" at bounding box center [672, 180] width 1013 height 172
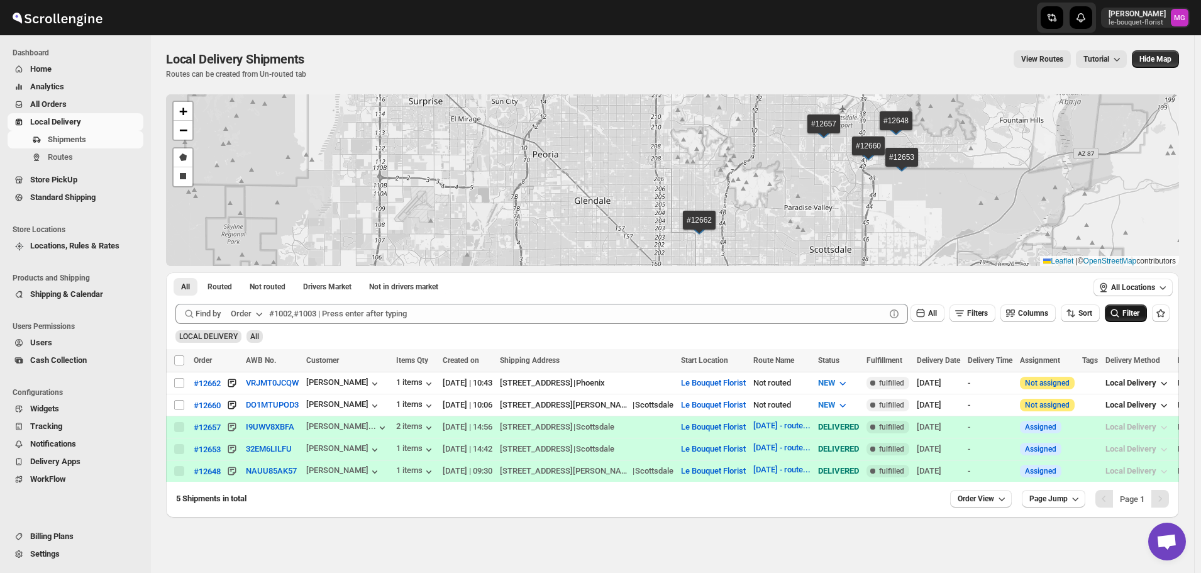
drag, startPoint x: 808, startPoint y: 179, endPoint x: 797, endPoint y: 218, distance: 40.6
click at [797, 218] on div "#12662 #12660 #12657 #12653 #12648 + − Draw a polygon Draw a rectangle Leaflet …" at bounding box center [672, 180] width 1013 height 172
